Goal: Check status: Check status

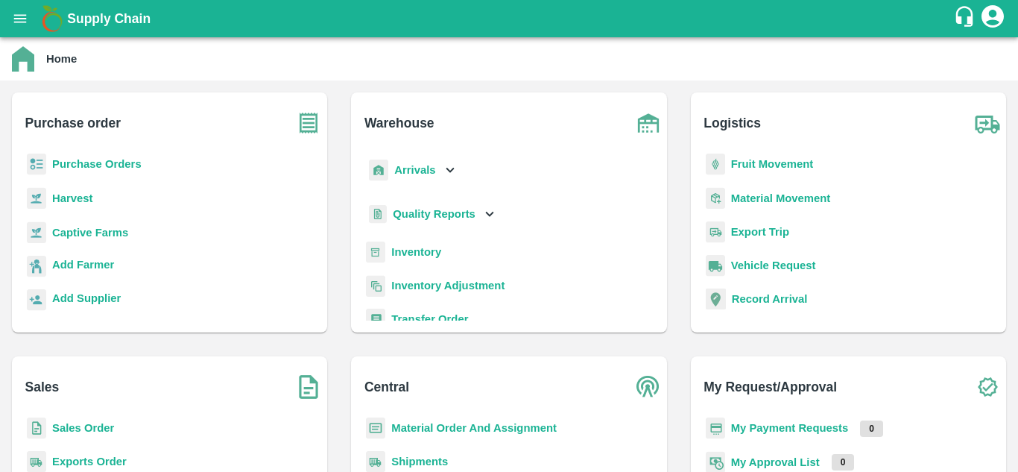
click at [87, 170] on b "Purchase Orders" at bounding box center [96, 164] width 89 height 12
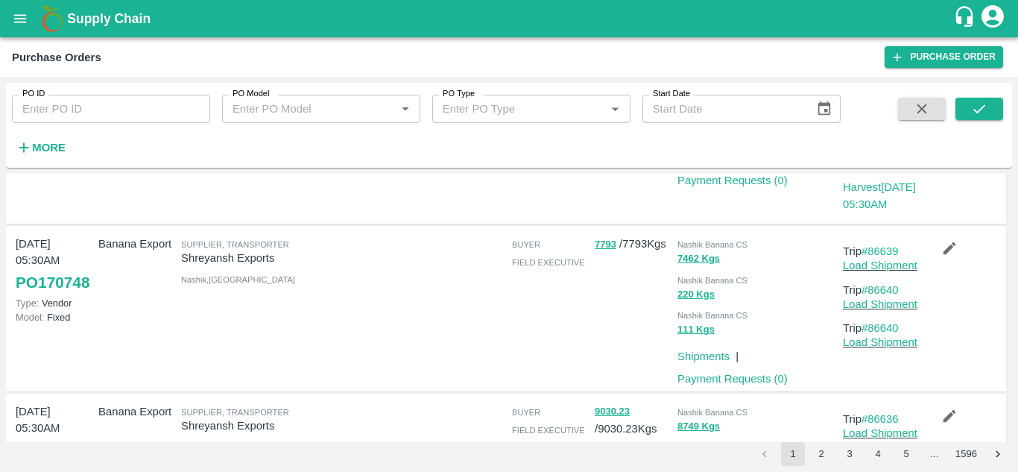
scroll to position [175, 0]
click at [884, 329] on link "#86640" at bounding box center [879, 327] width 37 height 12
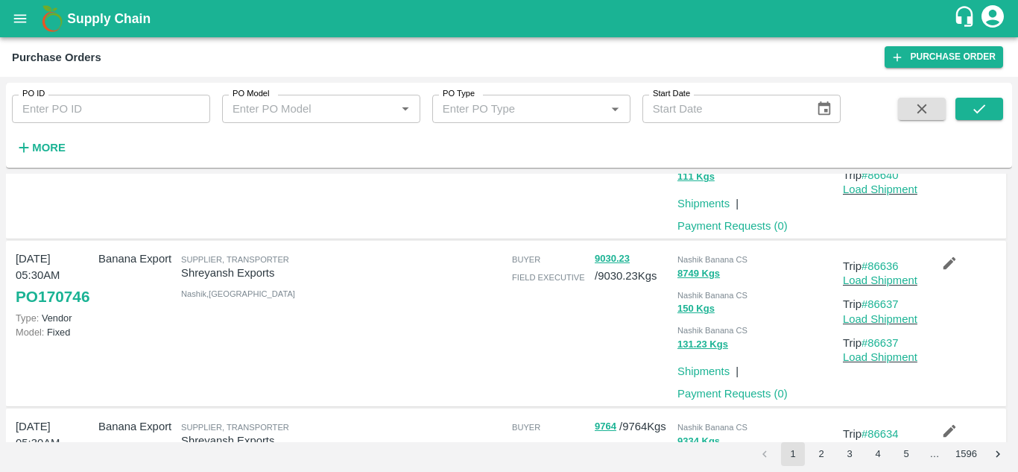
scroll to position [329, 0]
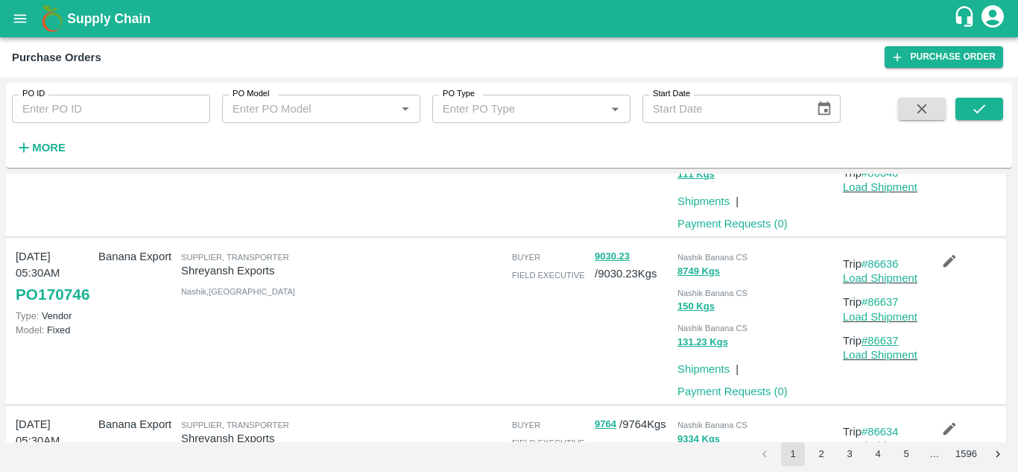
click at [887, 339] on link "#86637" at bounding box center [879, 341] width 37 height 12
click at [879, 344] on link "#86637" at bounding box center [879, 341] width 37 height 12
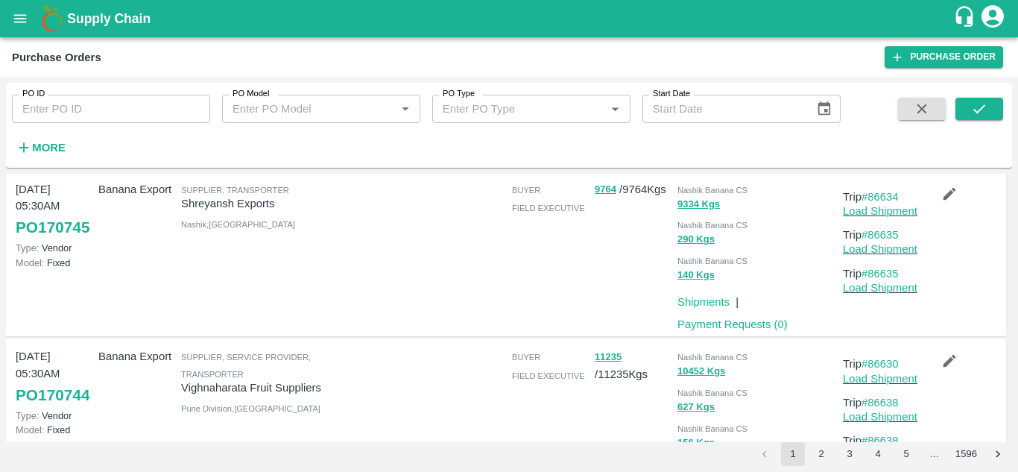
scroll to position [565, 0]
click at [879, 269] on link "#86635" at bounding box center [879, 273] width 37 height 12
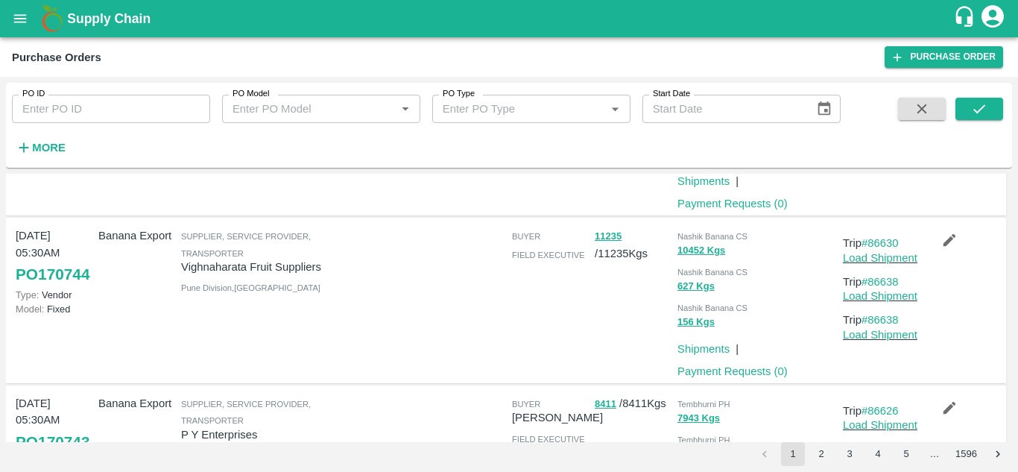
scroll to position [688, 0]
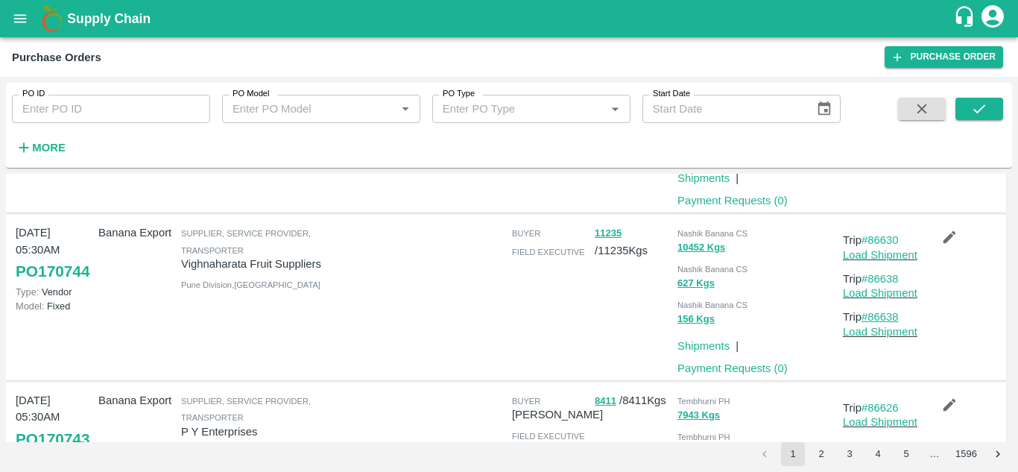
click at [885, 313] on link "#86638" at bounding box center [879, 317] width 37 height 12
click at [882, 321] on link "#86638" at bounding box center [879, 317] width 37 height 12
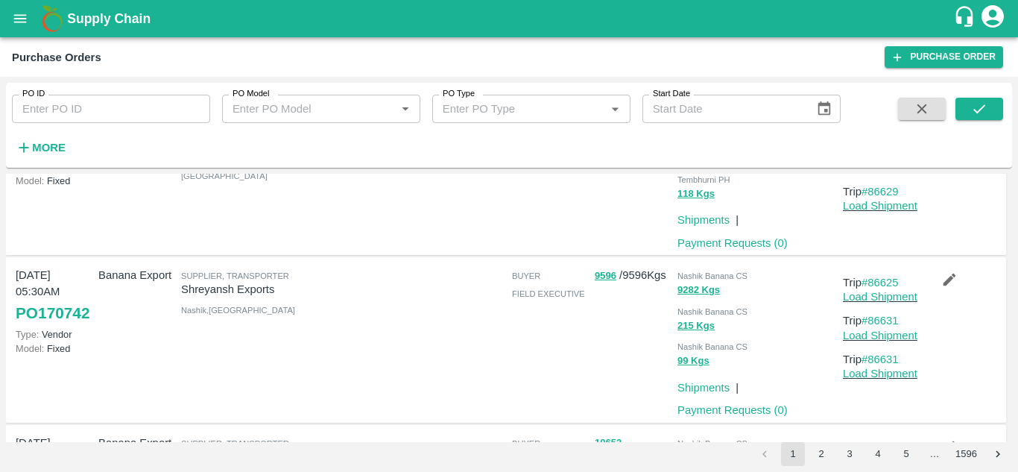
scroll to position [984, 0]
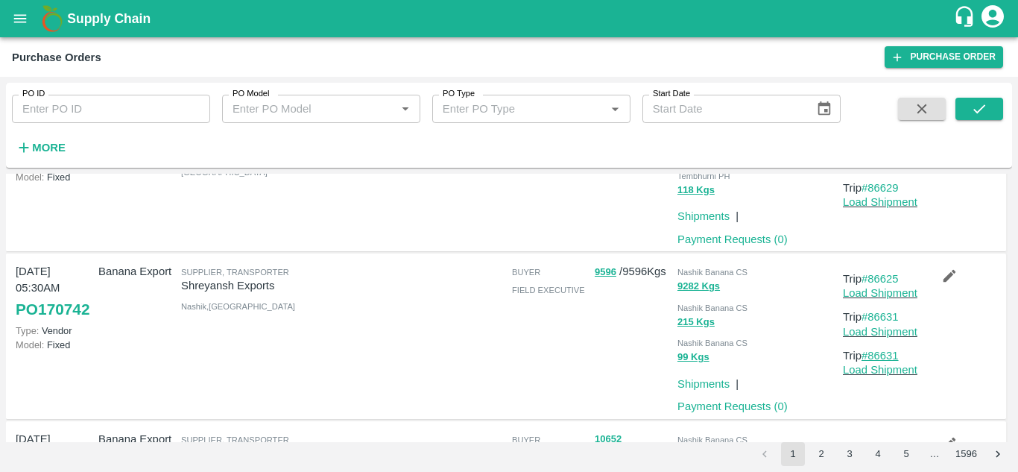
click at [887, 352] on link "#86631" at bounding box center [879, 356] width 37 height 12
click at [891, 354] on link "#86631" at bounding box center [879, 356] width 37 height 12
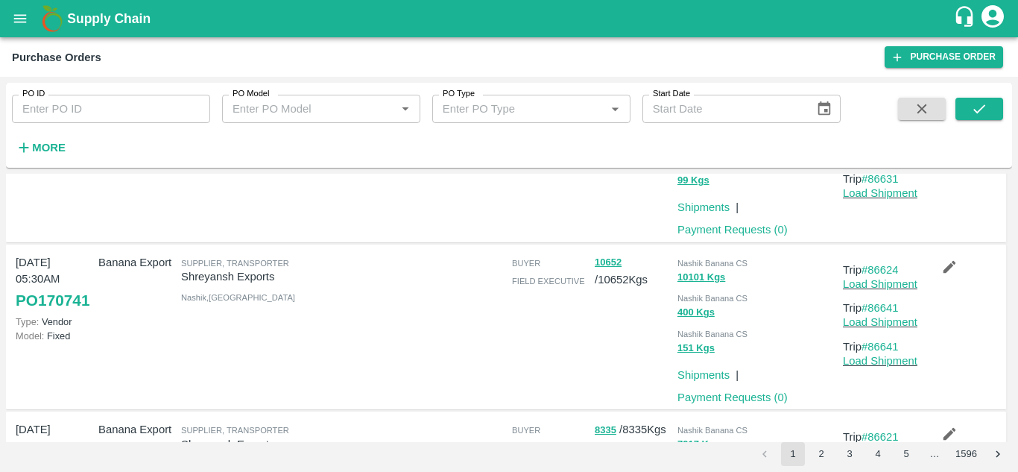
scroll to position [1167, 0]
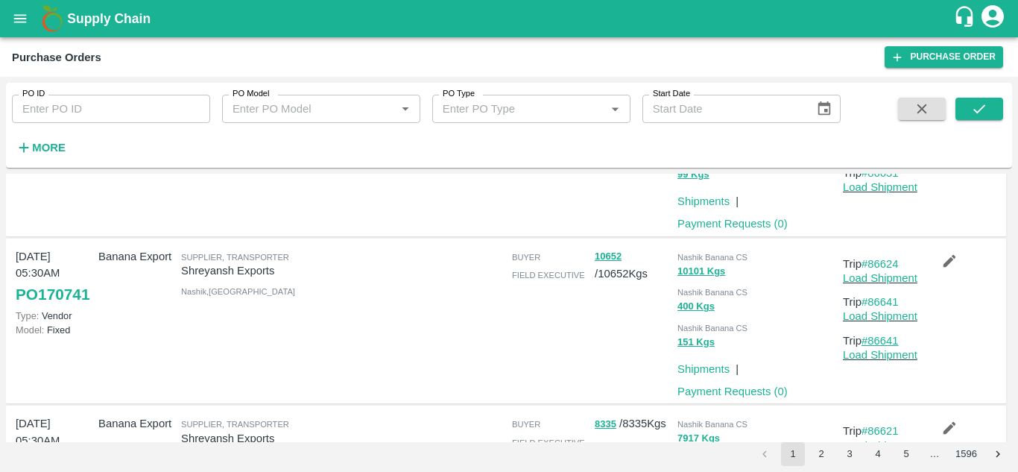
click at [881, 337] on link "#86641" at bounding box center [879, 341] width 37 height 12
click at [887, 341] on link "#86641" at bounding box center [879, 341] width 37 height 12
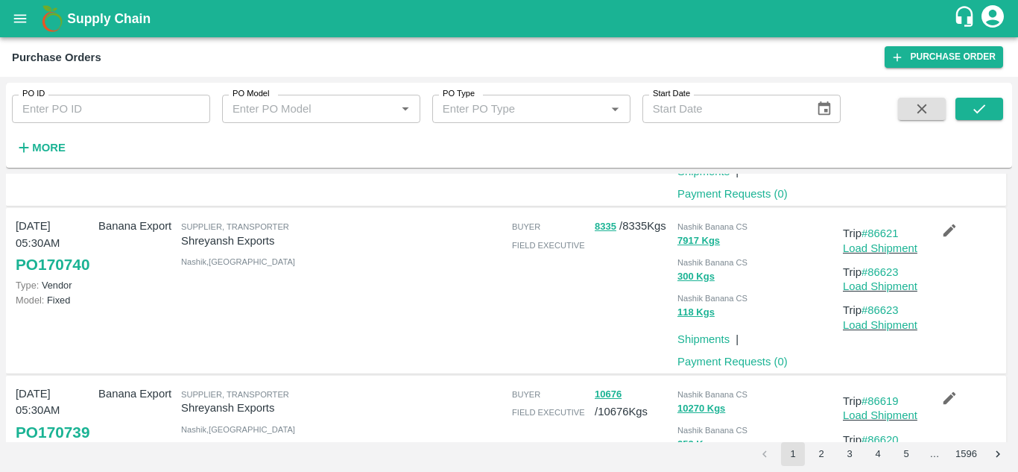
scroll to position [1367, 0]
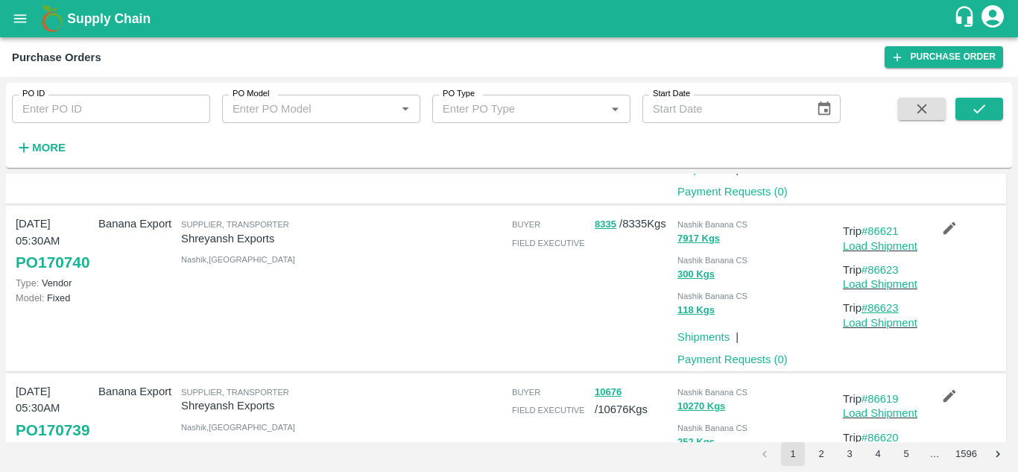
click at [879, 305] on link "#86623" at bounding box center [879, 308] width 37 height 12
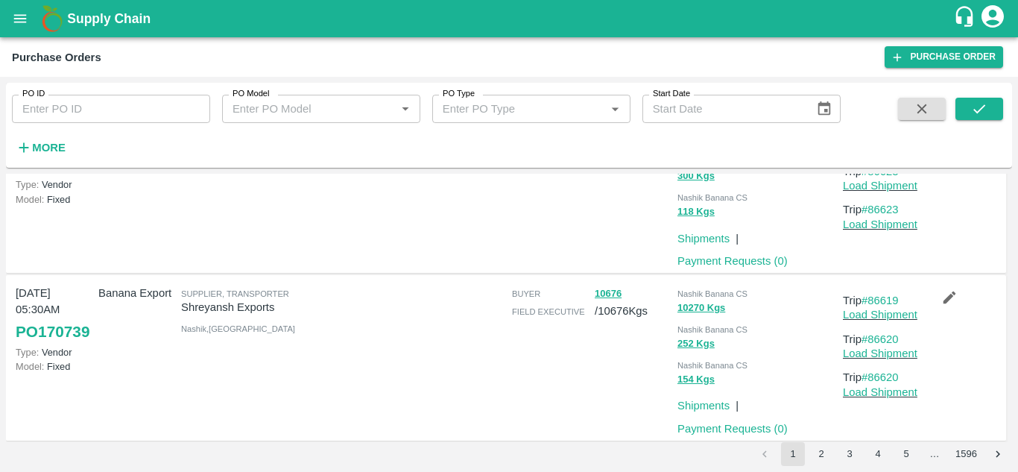
scroll to position [1466, 0]
click at [887, 376] on link "#86620" at bounding box center [879, 376] width 37 height 12
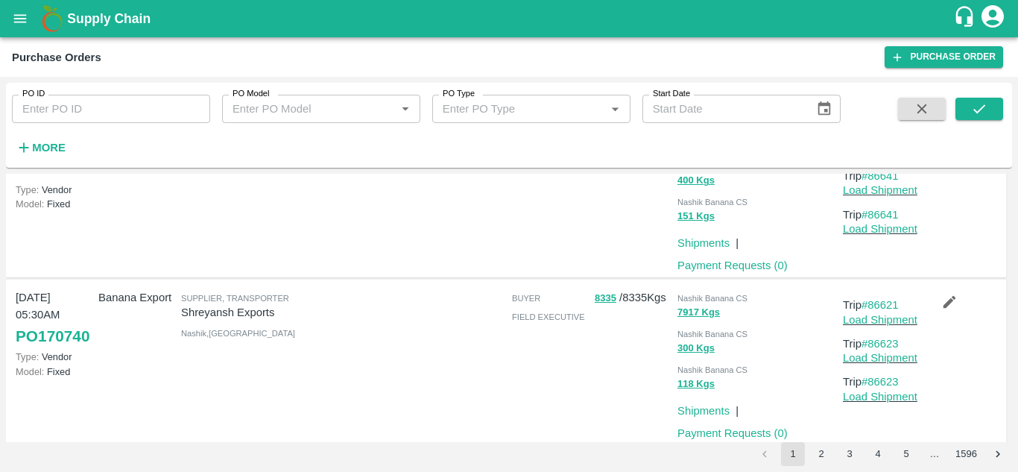
scroll to position [1479, 0]
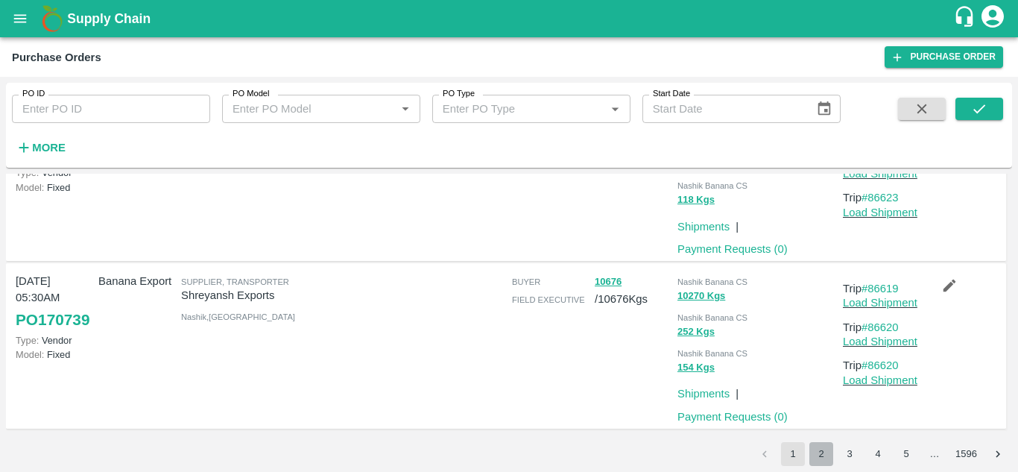
click at [817, 452] on button "2" at bounding box center [821, 454] width 24 height 24
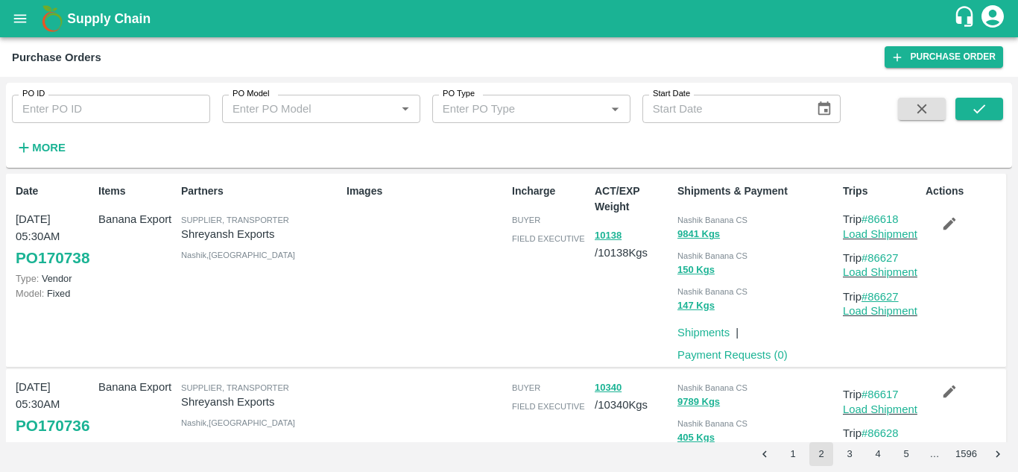
click at [874, 297] on link "#86627" at bounding box center [879, 297] width 37 height 12
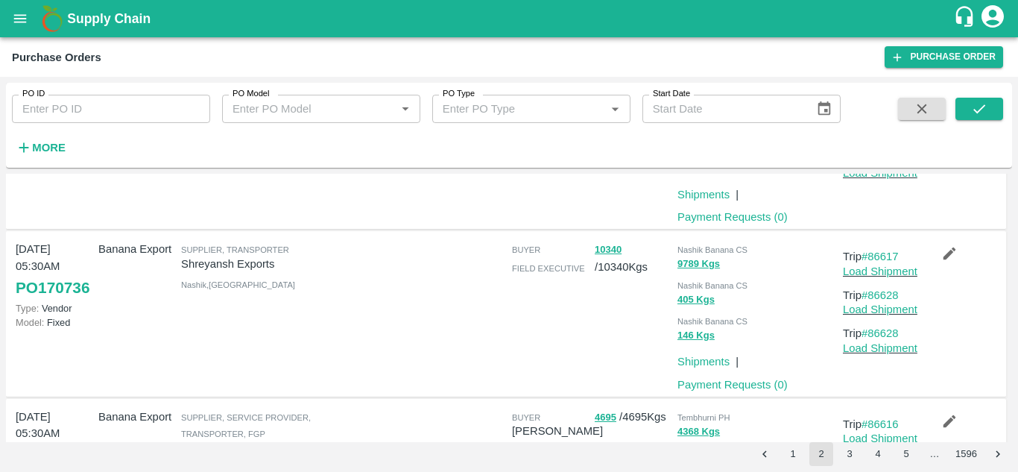
scroll to position [155, 0]
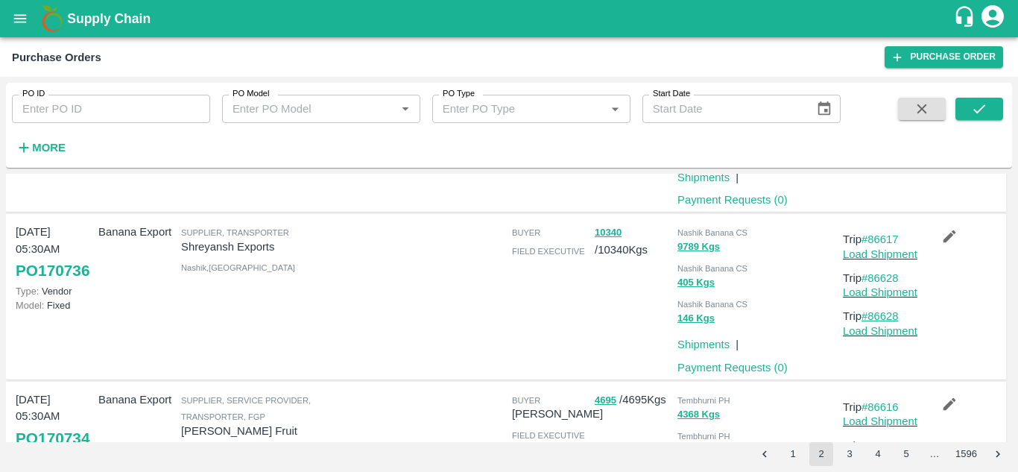
click at [886, 317] on link "#86628" at bounding box center [879, 316] width 37 height 12
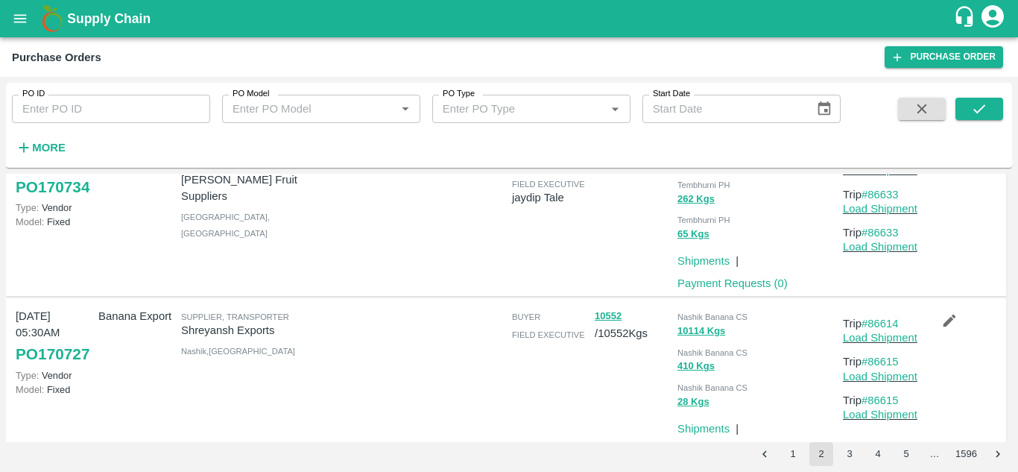
scroll to position [431, 0]
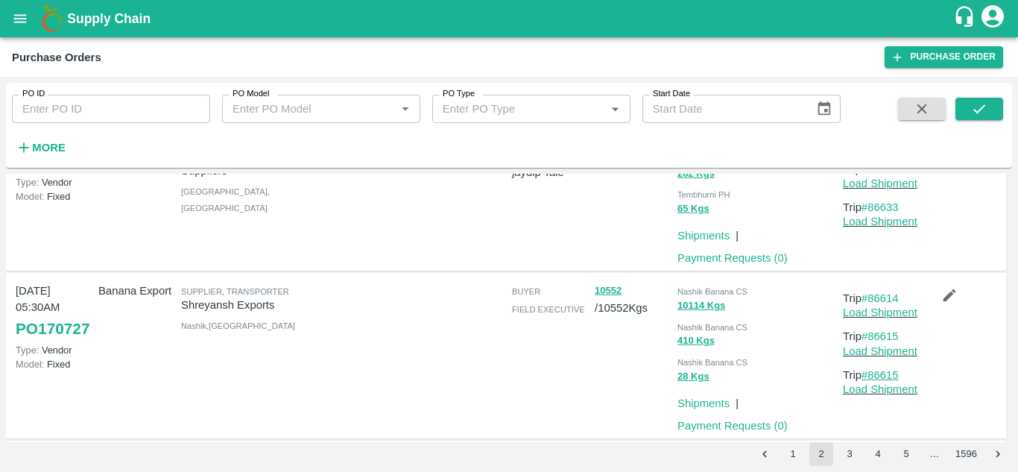
click at [887, 373] on link "#86615" at bounding box center [879, 375] width 37 height 12
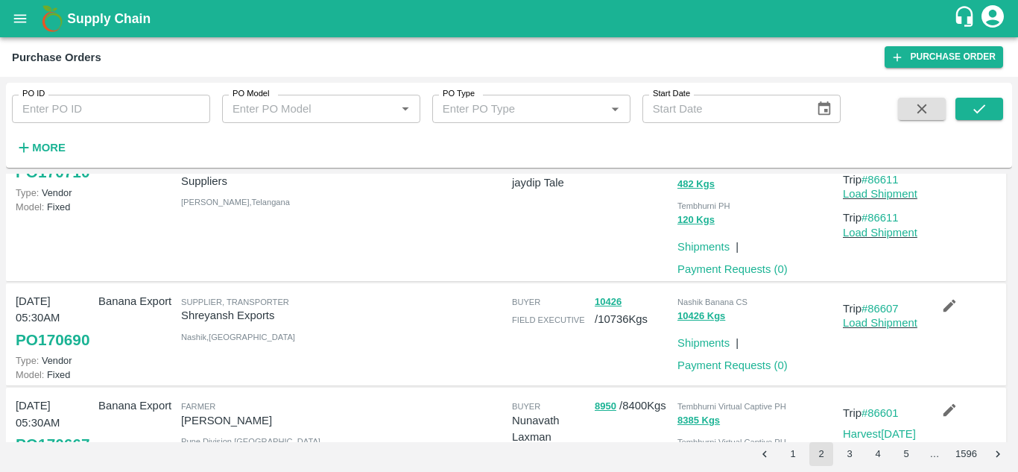
scroll to position [924, 0]
click at [882, 306] on link "#86607" at bounding box center [879, 308] width 37 height 12
